Goal: Task Accomplishment & Management: Use online tool/utility

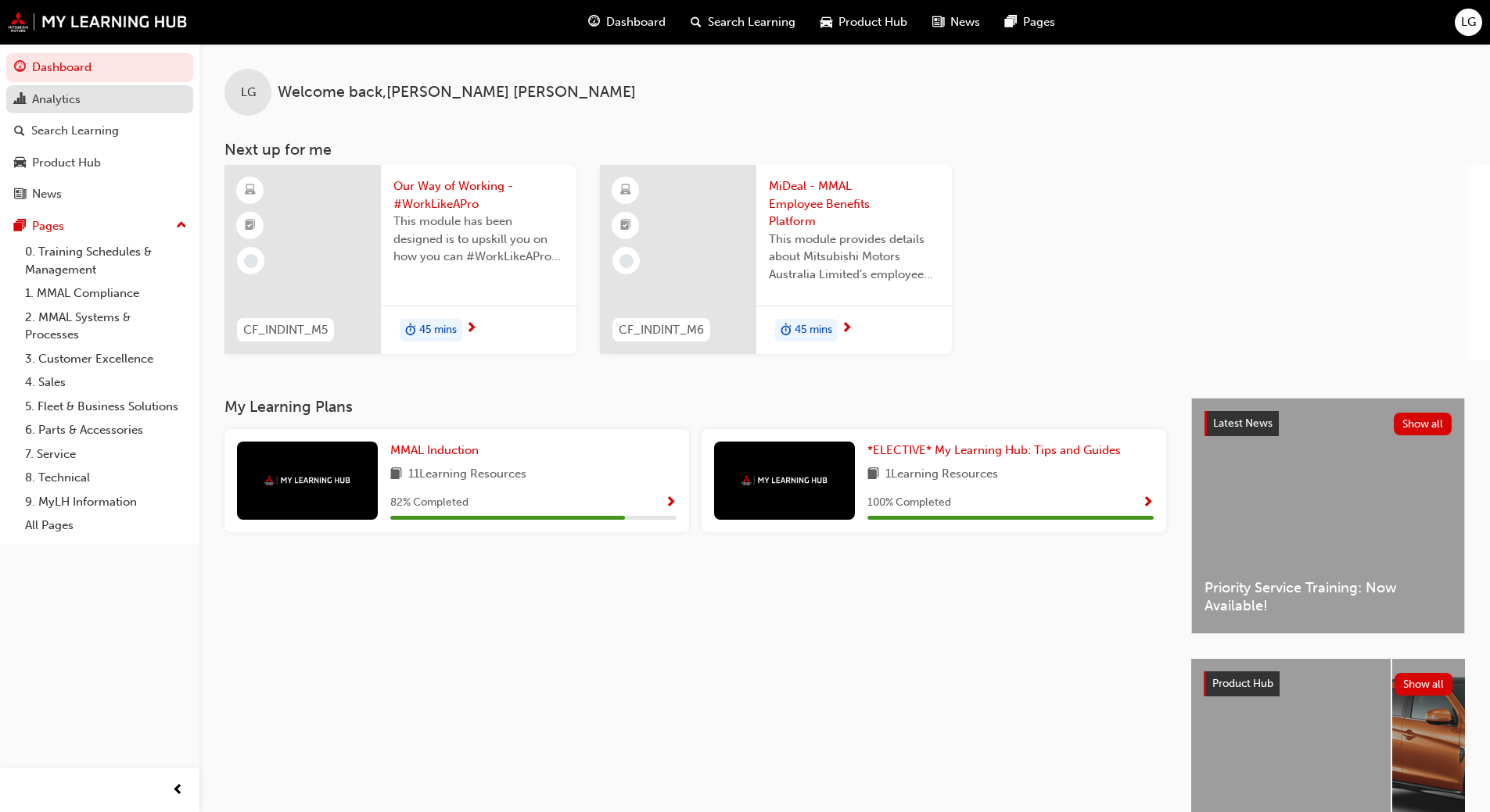
click at [69, 95] on div "Analytics" at bounding box center [56, 99] width 48 height 18
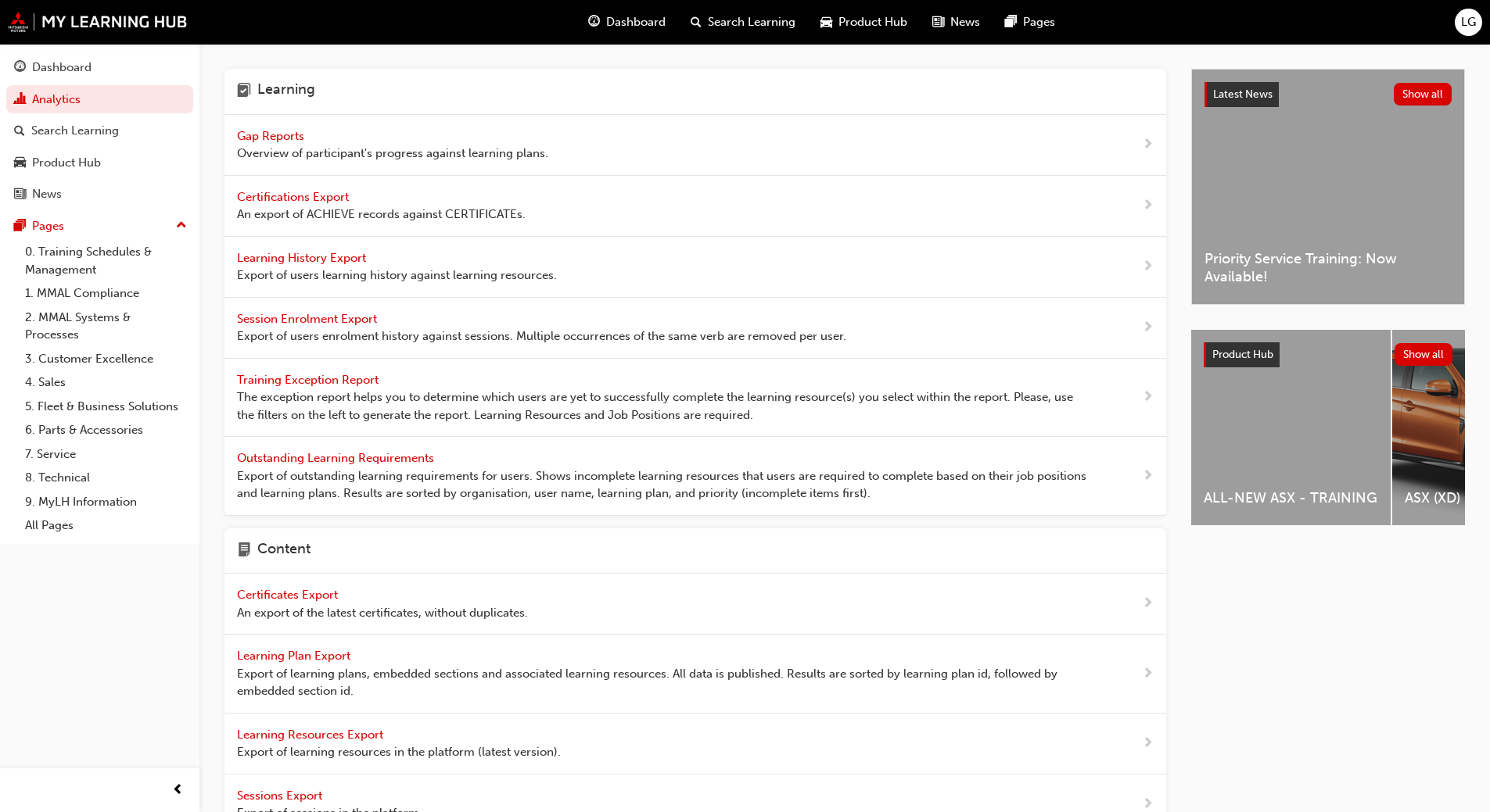
click at [283, 137] on span "Gap Reports" at bounding box center [272, 135] width 70 height 14
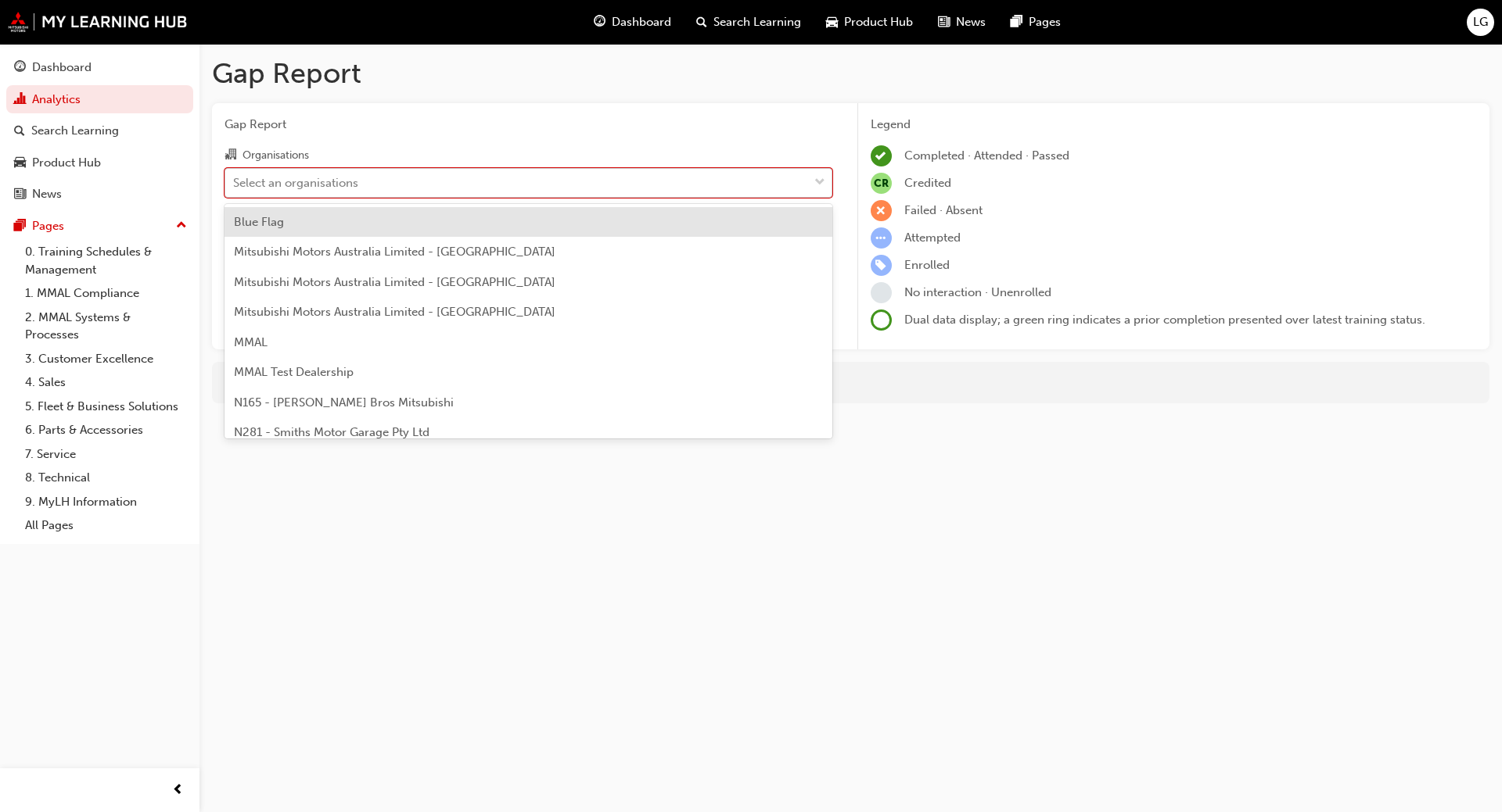
click at [280, 182] on div "Select an organisations" at bounding box center [296, 182] width 125 height 18
click at [234, 182] on input "Organisations option Blue Flag focused, 1 of 202. 202 results available. Use Up…" at bounding box center [234, 181] width 2 height 13
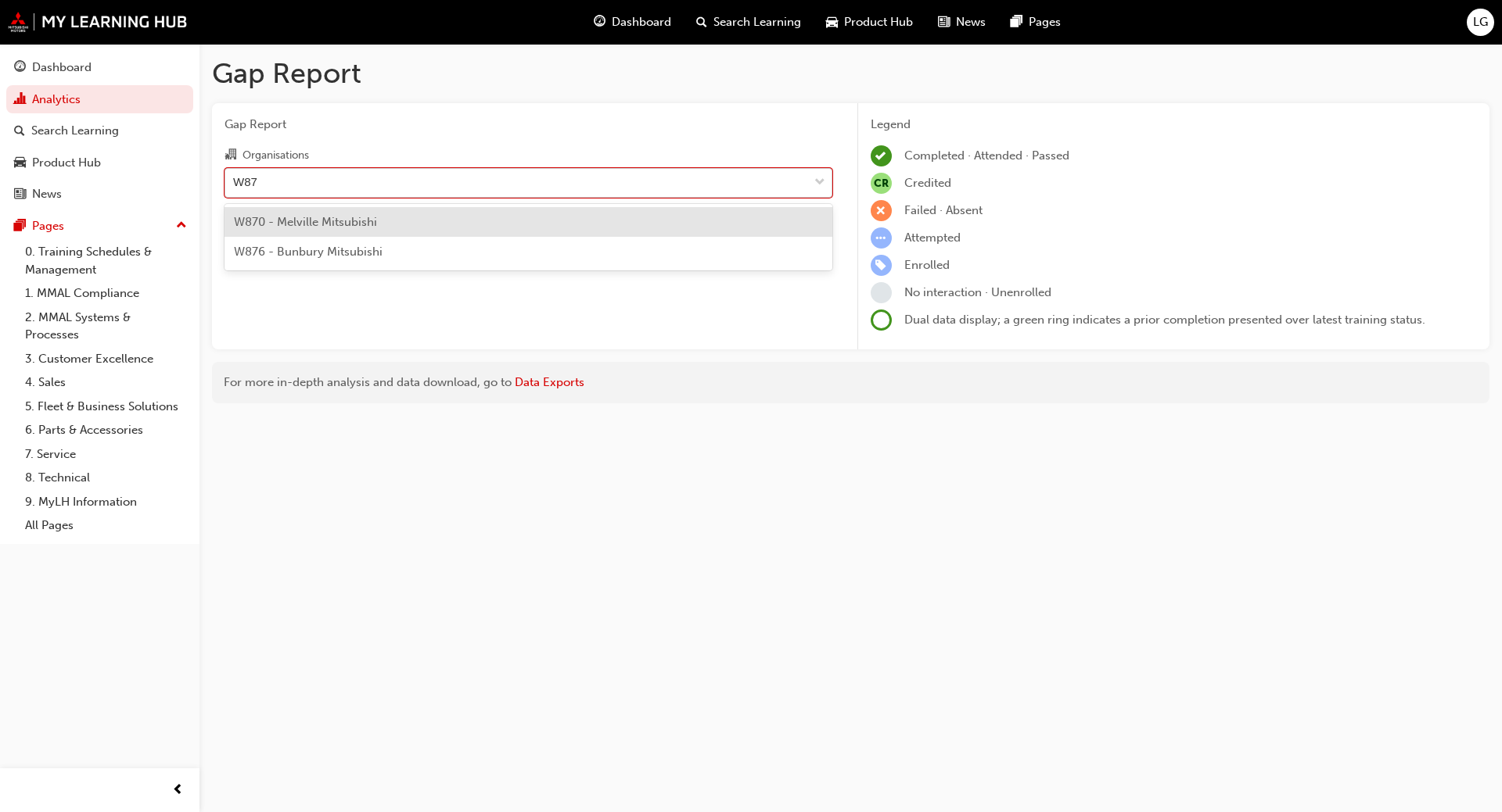
type input "W870"
click at [288, 227] on span "W870 - Melville Mitsubishi" at bounding box center [305, 222] width 143 height 14
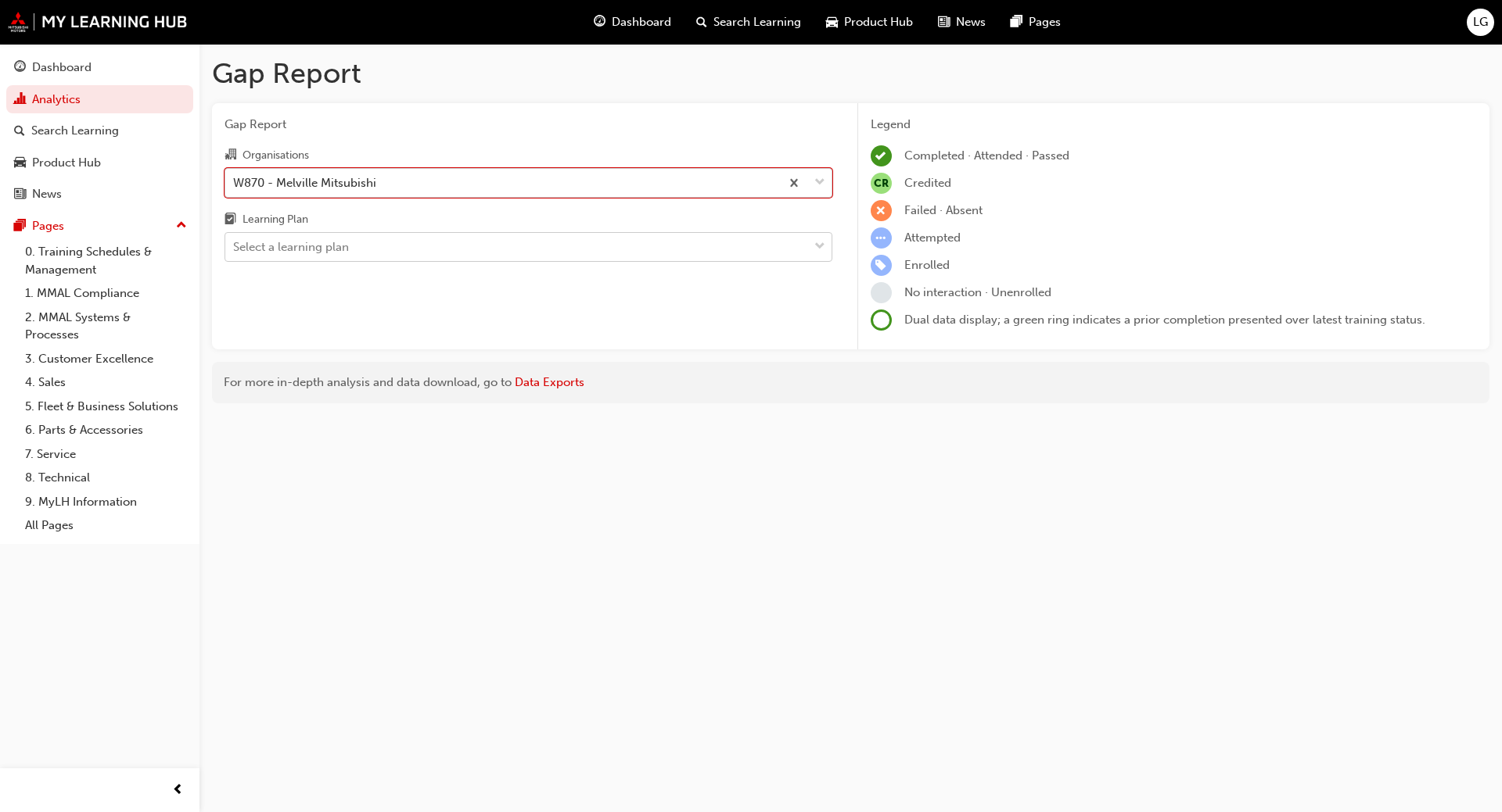
click at [277, 251] on div "Select a learning plan" at bounding box center [291, 247] width 116 height 18
click at [234, 251] on input "Learning Plan Select a learning plan" at bounding box center [234, 247] width 2 height 13
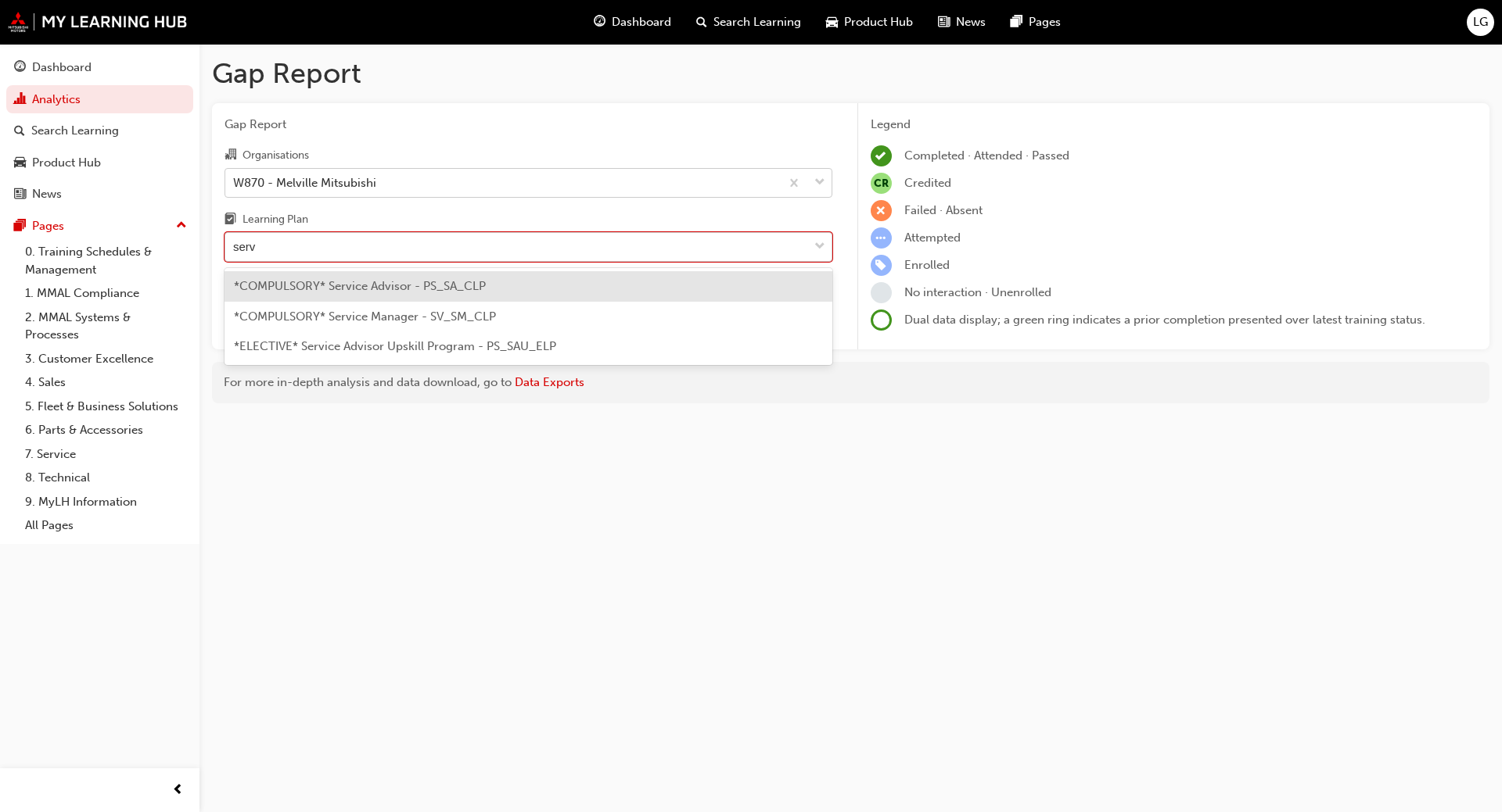
type input "servi"
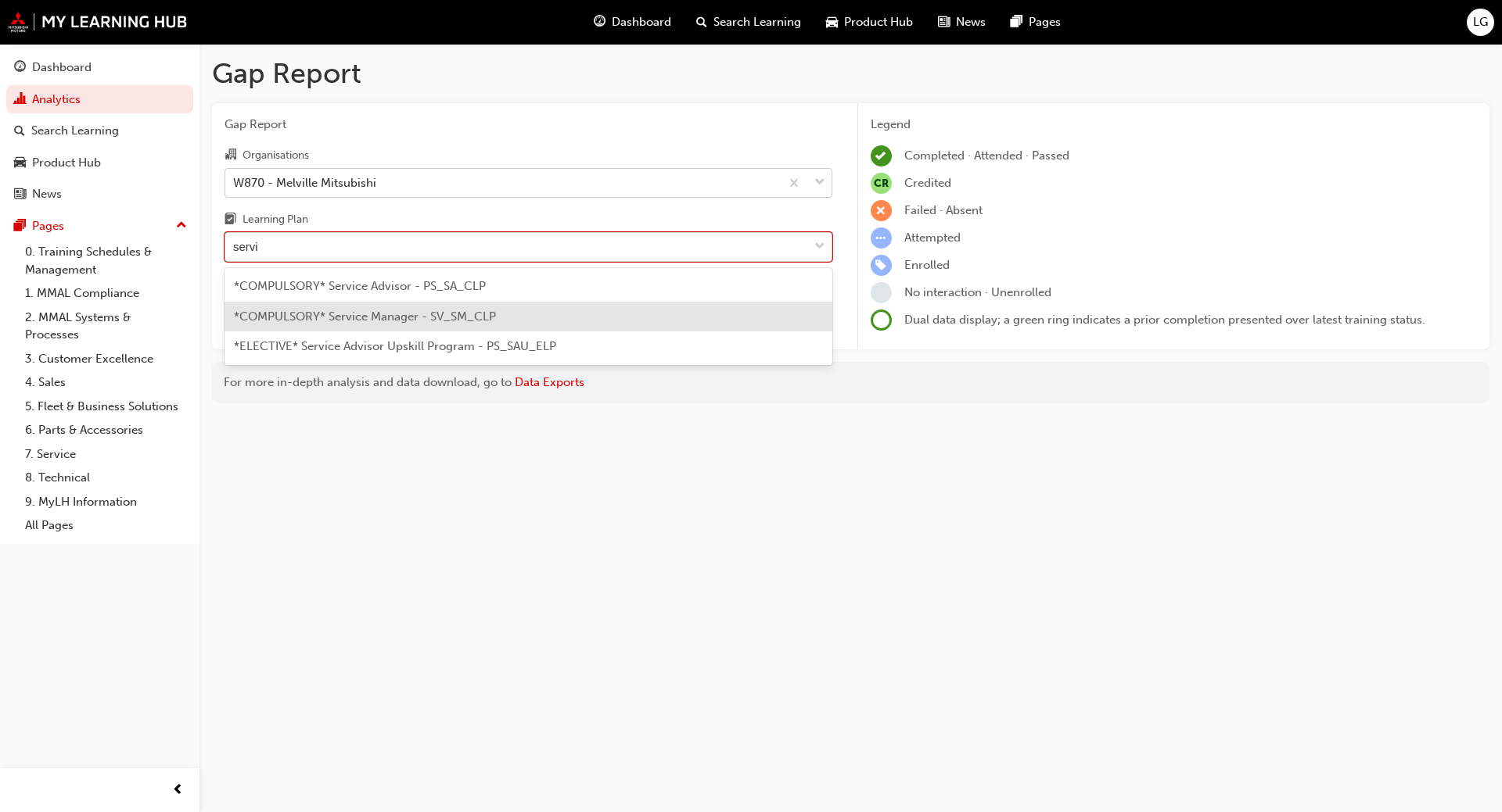
click at [290, 306] on div "*COMPULSORY* Service Manager - SV_SM_CLP" at bounding box center [528, 317] width 608 height 31
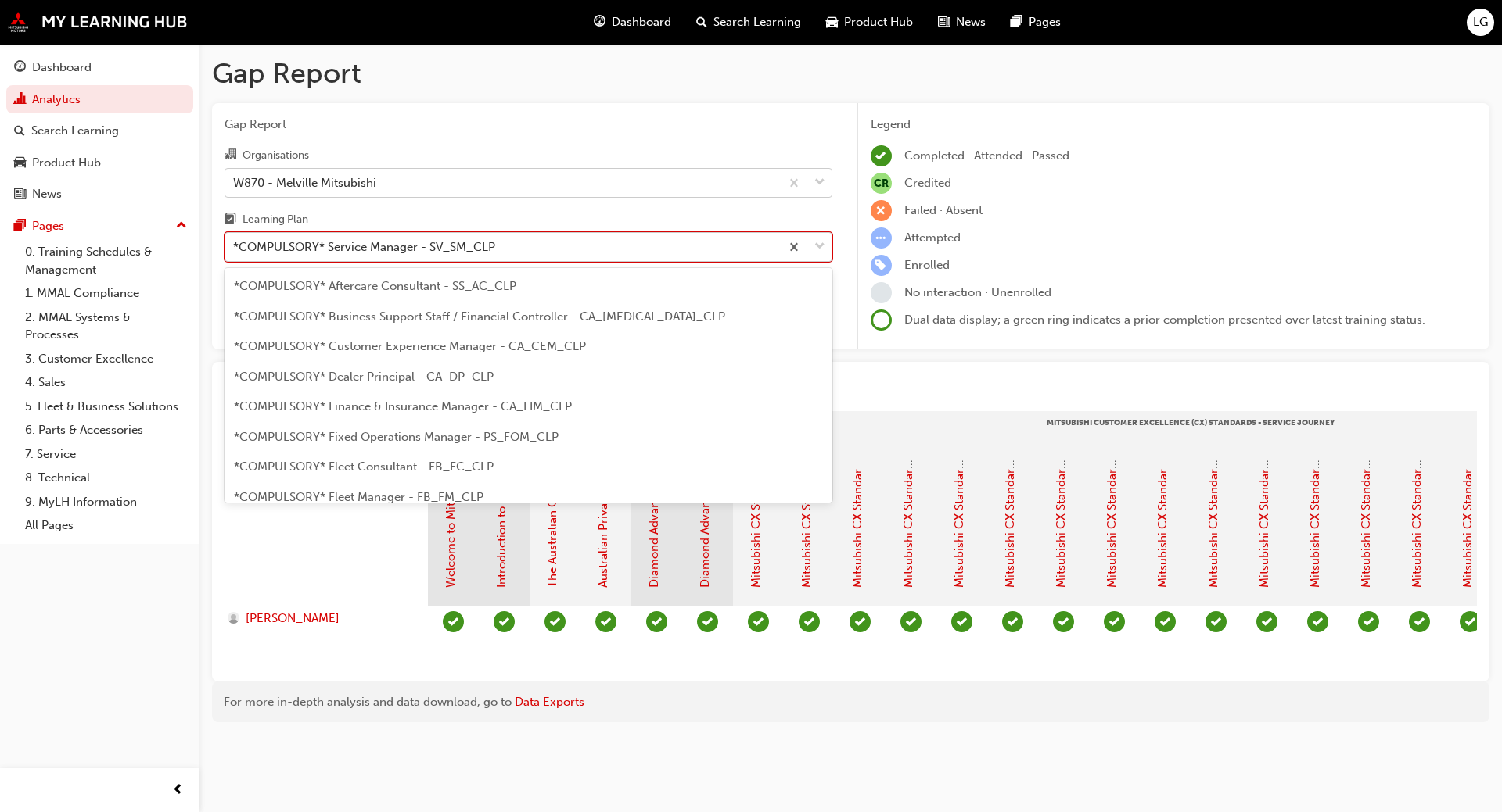
click at [262, 249] on div "*COMPULSORY* Service Manager - SV_SM_CLP" at bounding box center [364, 247] width 262 height 18
click at [234, 249] on input "Learning Plan option *COMPULSORY* Service Manager - SV_SM_CLP, selected. option…" at bounding box center [234, 247] width 2 height 13
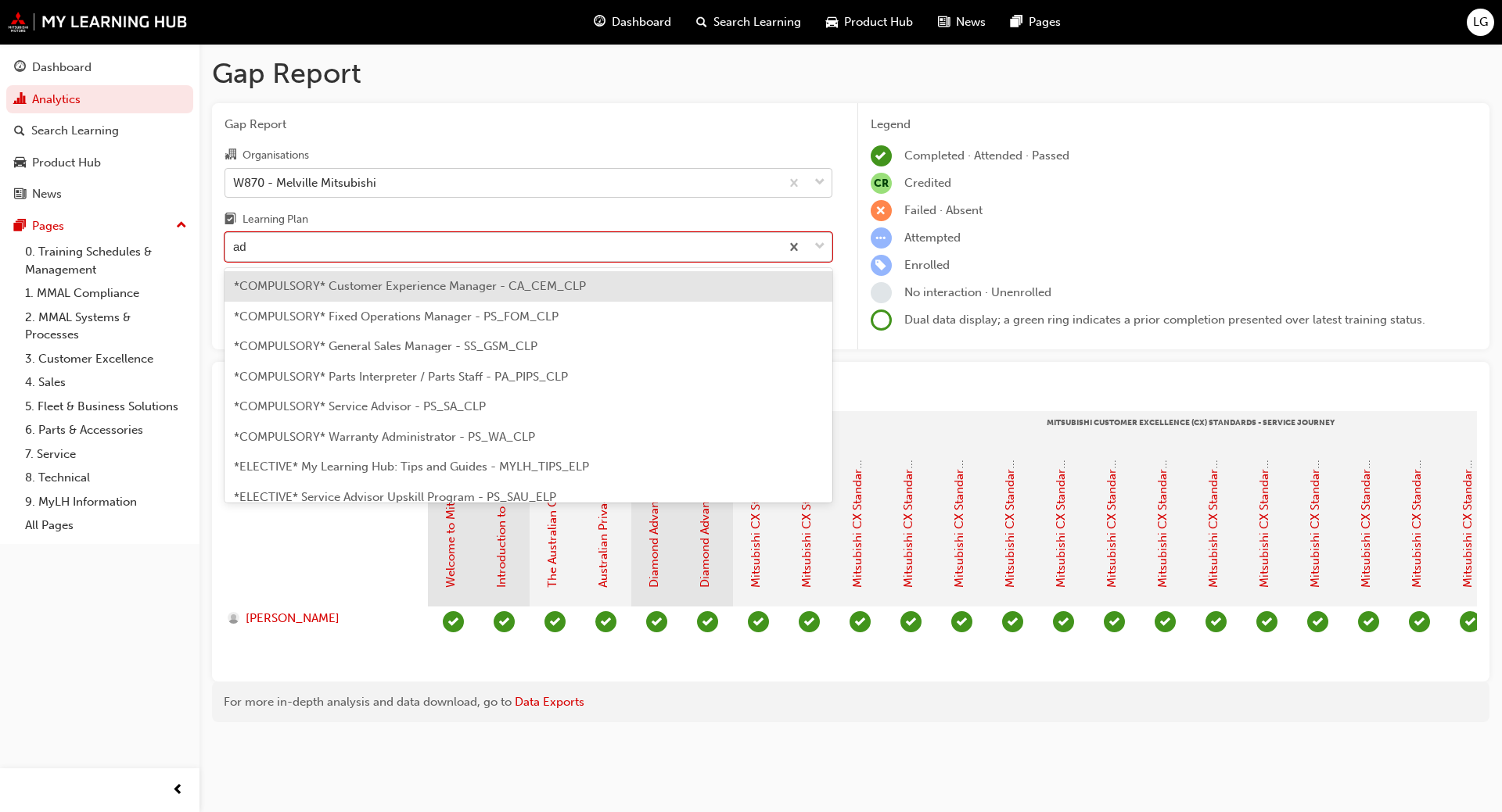
type input "adv"
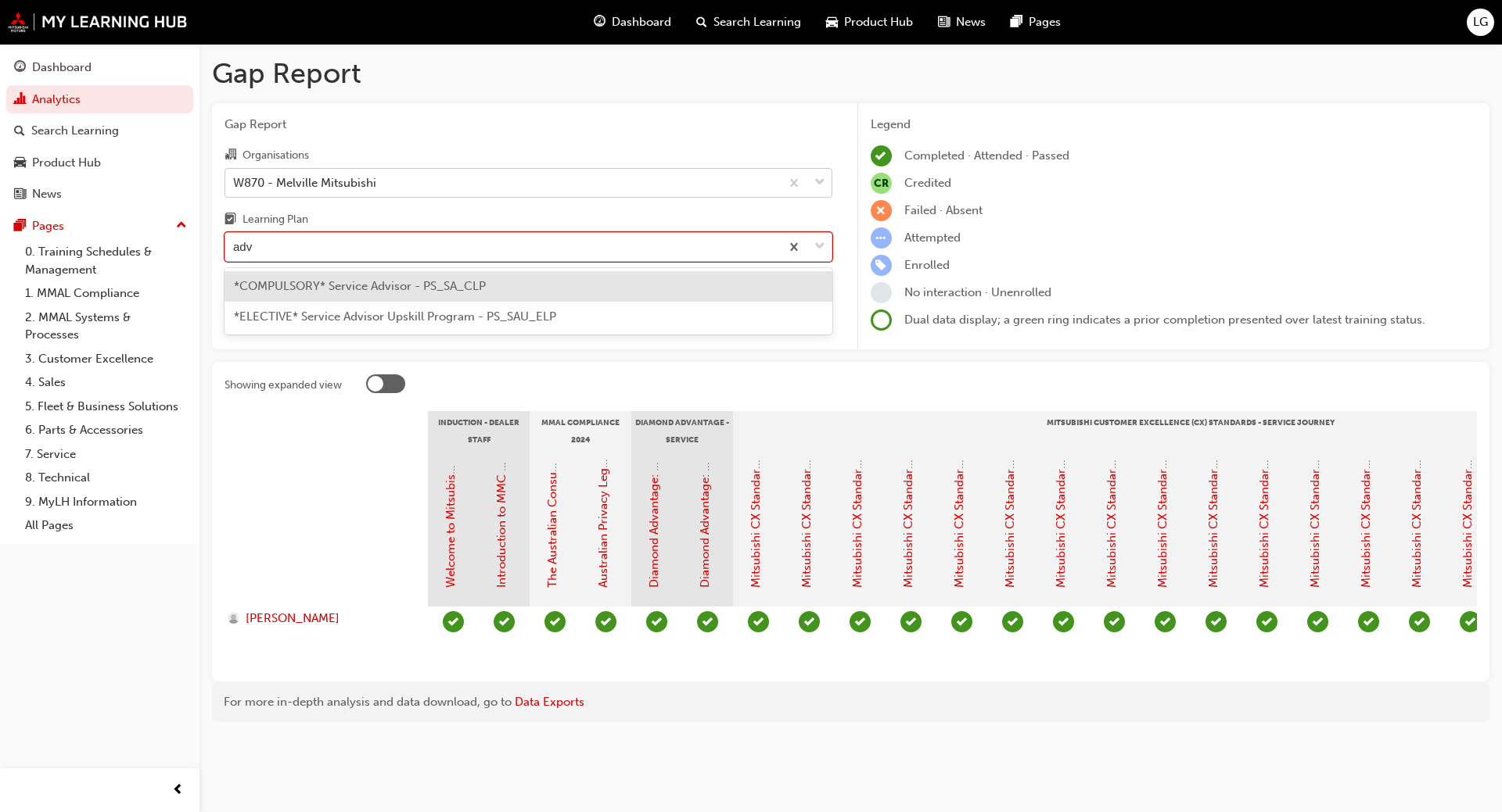
click at [266, 283] on span "*COMPULSORY* Service Advisor - PS_SA_CLP" at bounding box center [360, 286] width 252 height 14
